Goal: Find specific page/section: Find specific page/section

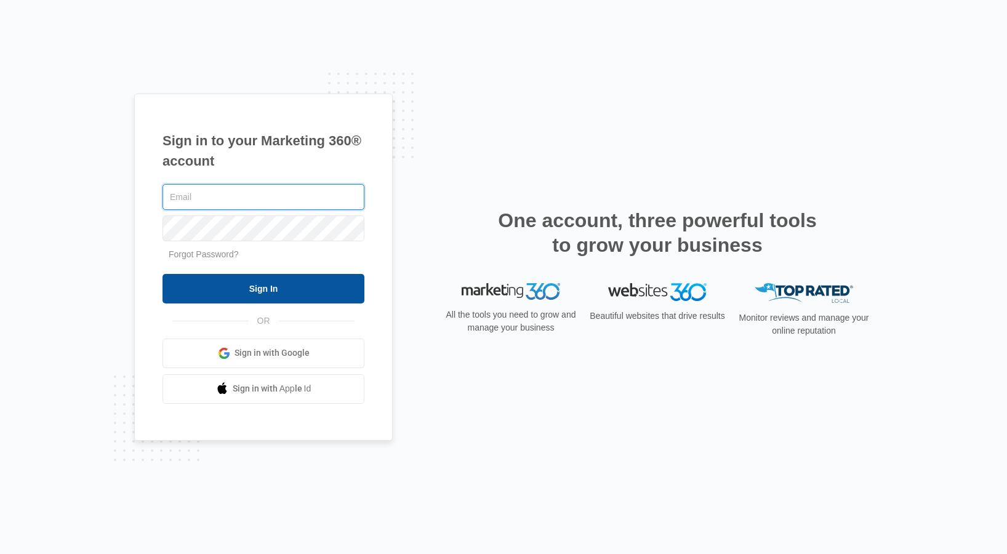
type input "[EMAIL_ADDRESS][DOMAIN_NAME]"
click at [252, 291] on input "Sign In" at bounding box center [263, 289] width 202 height 30
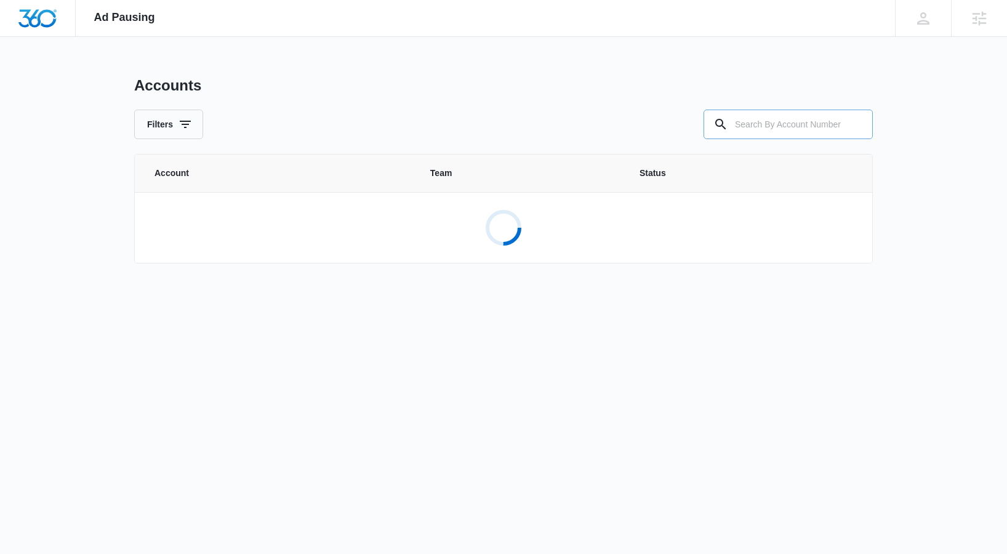
click at [767, 118] on input "text" at bounding box center [787, 125] width 169 height 30
paste input "M319204"
type input "M319204"
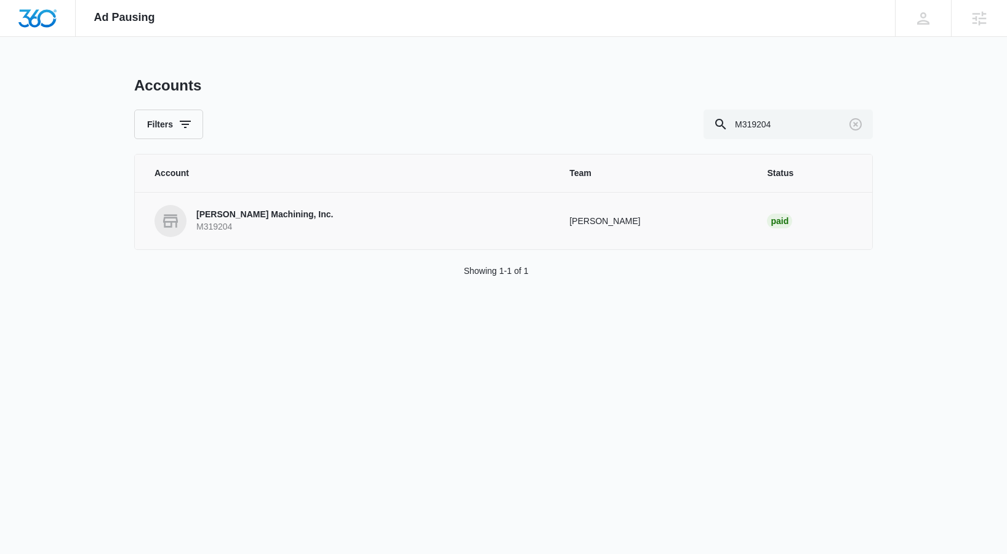
click at [240, 216] on p "[PERSON_NAME] Machining, Inc." at bounding box center [264, 215] width 137 height 12
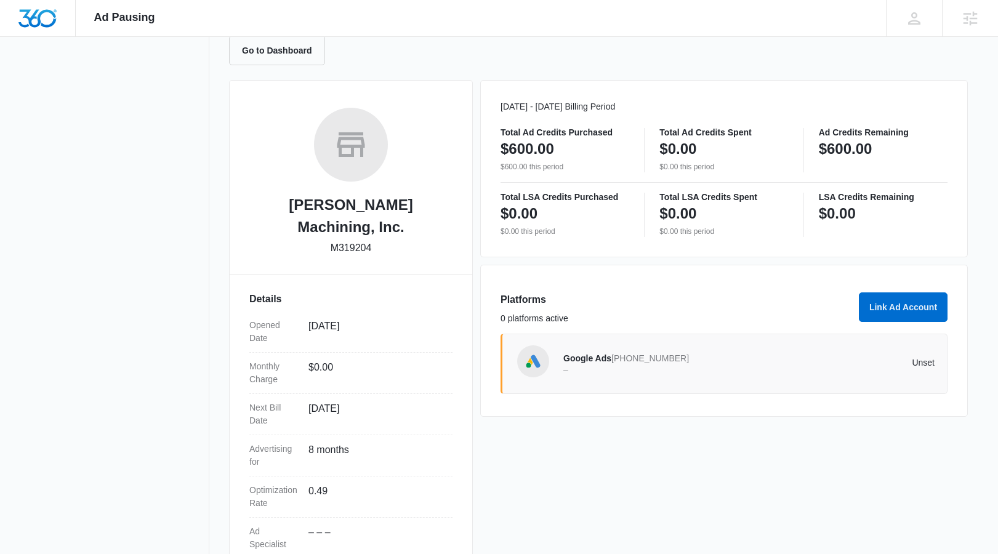
scroll to position [185, 0]
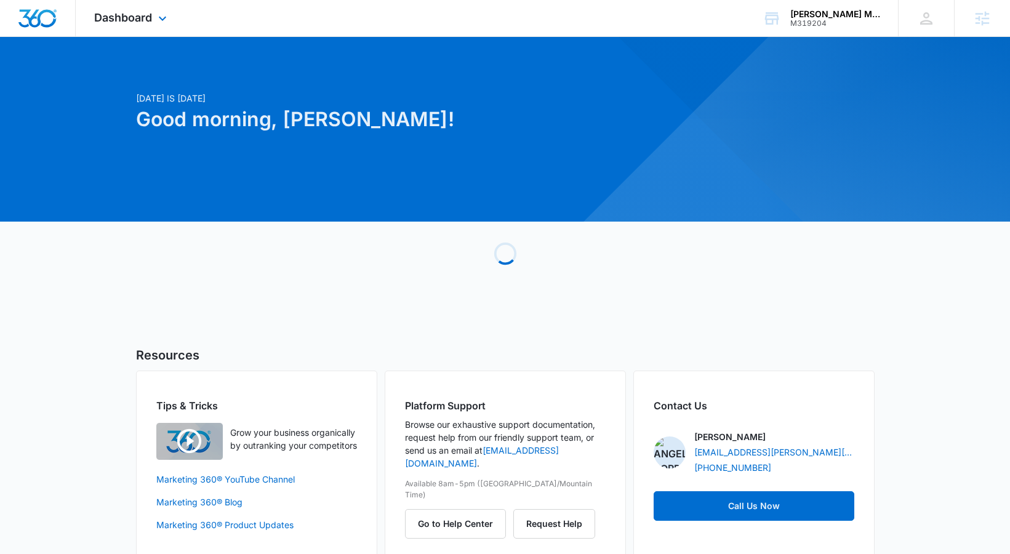
click at [157, 8] on div "Dashboard Apps Reputation Websites Forms CRM Email Social Shop Content Ads Inte…" at bounding box center [132, 18] width 113 height 36
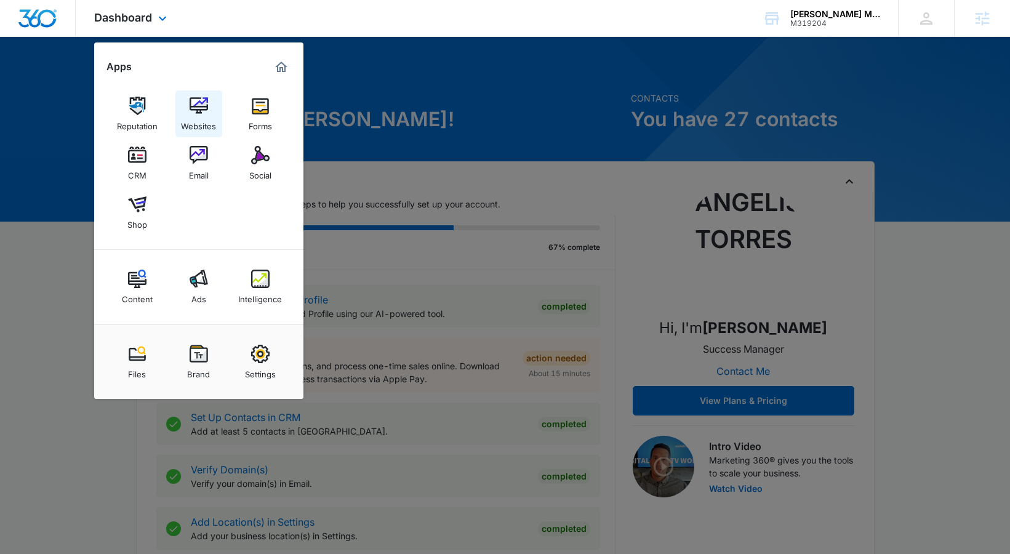
click at [206, 115] on div "Websites" at bounding box center [198, 123] width 35 height 16
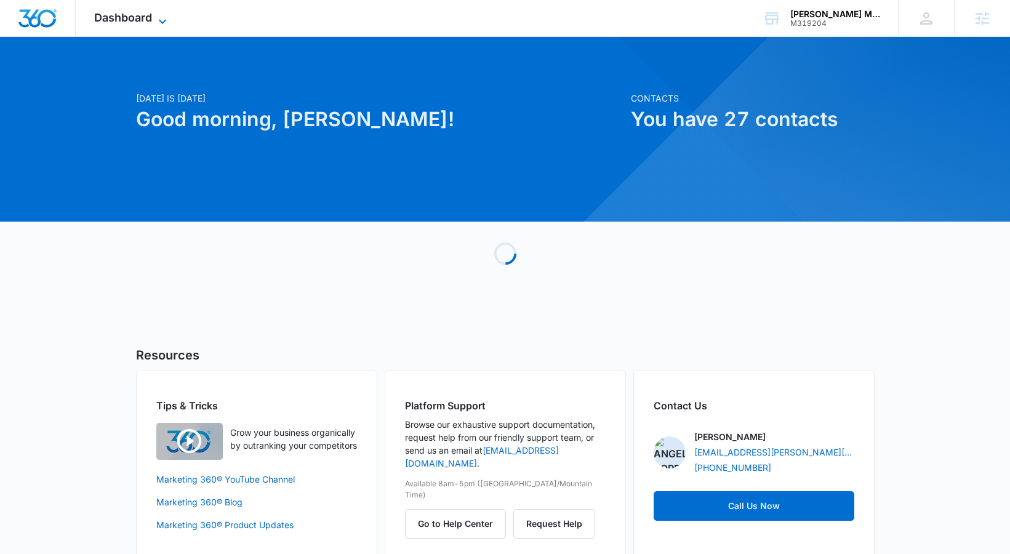
click at [136, 15] on span "Dashboard" at bounding box center [123, 17] width 58 height 13
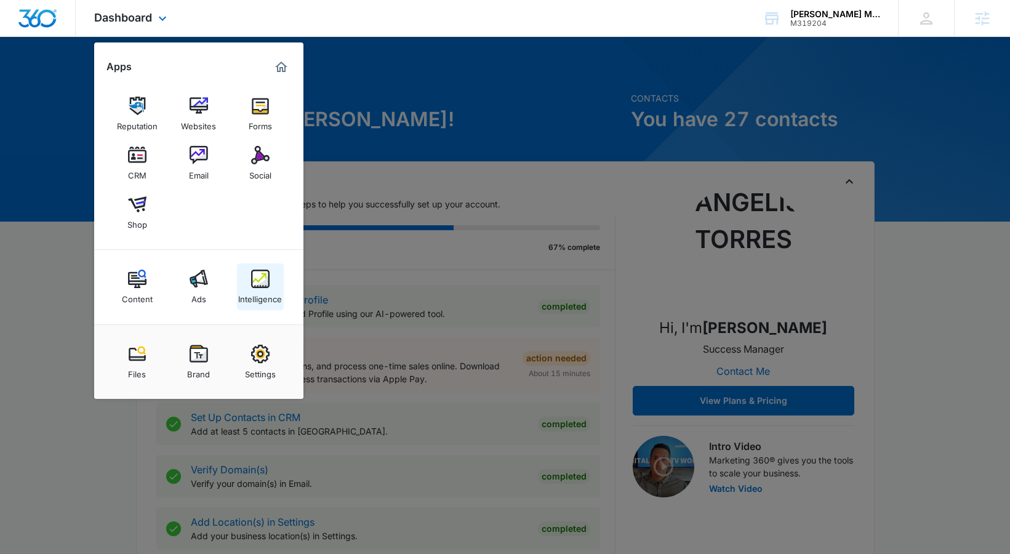
click at [259, 268] on link "Intelligence" at bounding box center [260, 286] width 47 height 47
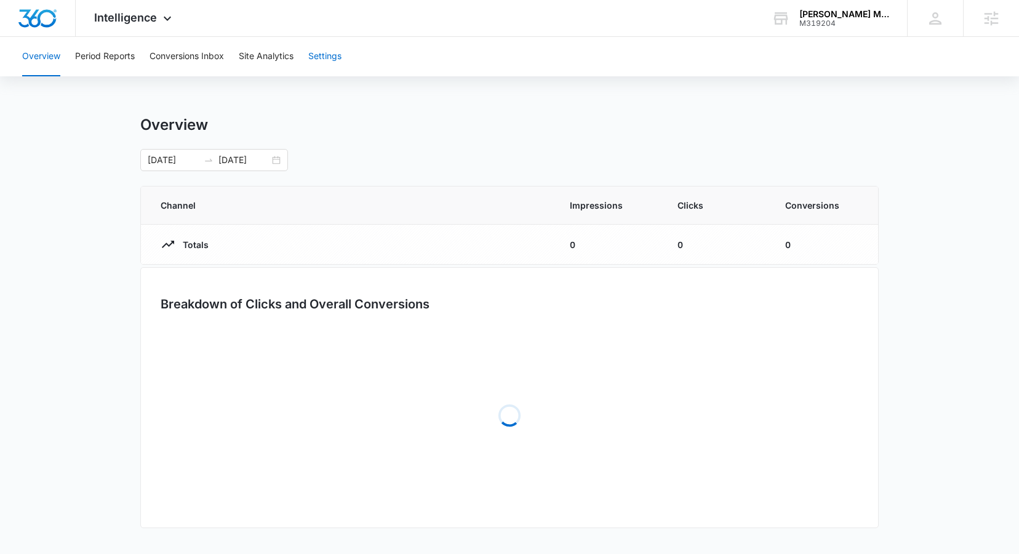
click at [323, 65] on button "Settings" at bounding box center [324, 56] width 33 height 39
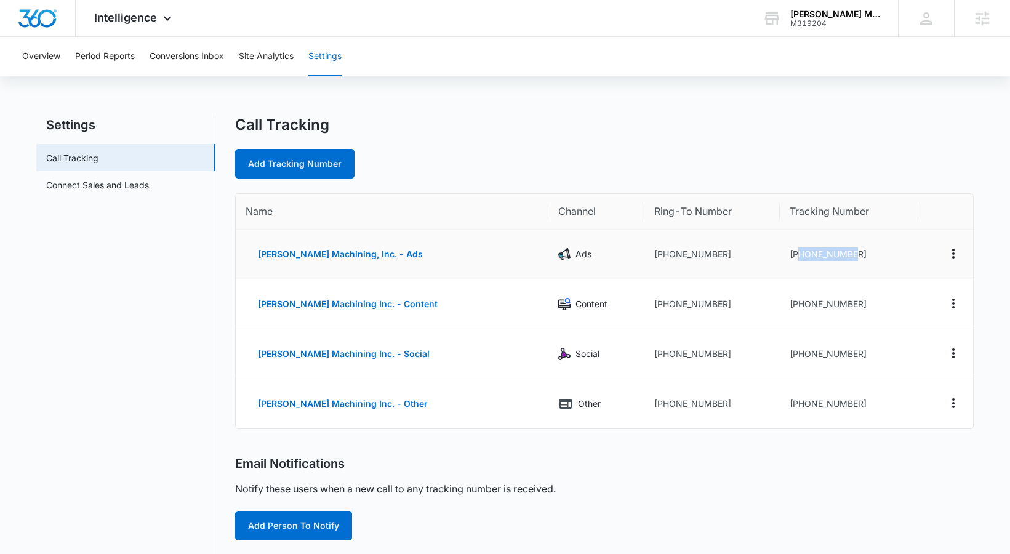
drag, startPoint x: 784, startPoint y: 257, endPoint x: 857, endPoint y: 257, distance: 73.2
click at [857, 257] on td "[PHONE_NUMBER]" at bounding box center [849, 255] width 138 height 50
copy td "6104665014"
